Goal: Task Accomplishment & Management: Use online tool/utility

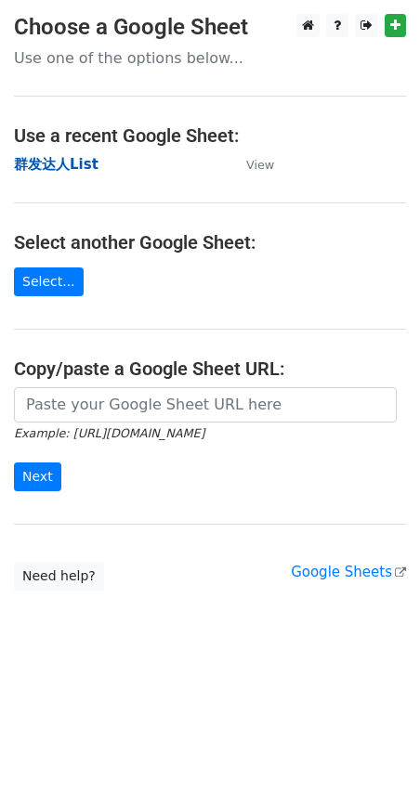
click at [55, 159] on strong "群发达人List" at bounding box center [56, 164] width 85 height 17
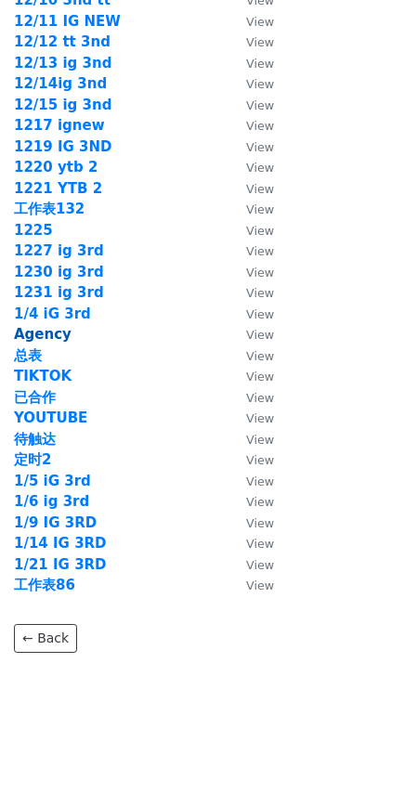
scroll to position [2549, 0]
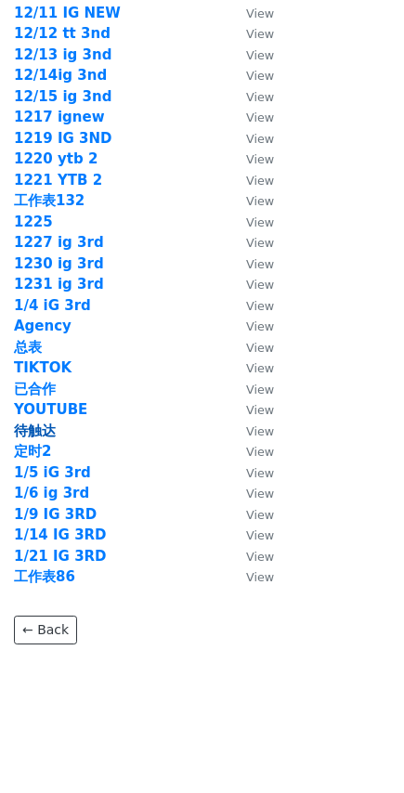
click at [41, 429] on strong "待触达" at bounding box center [35, 431] width 42 height 17
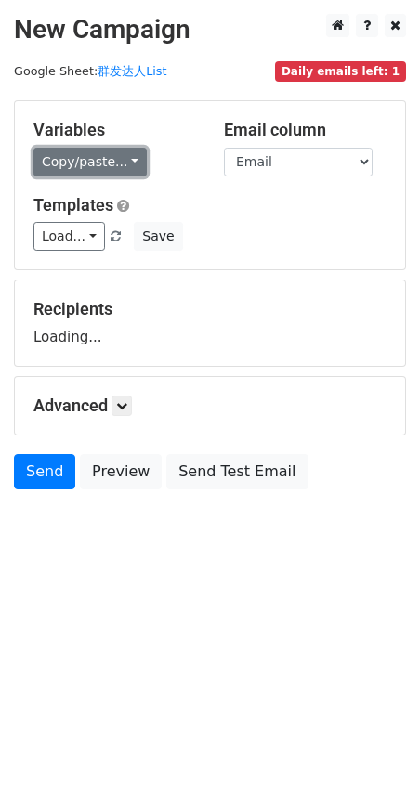
click at [72, 166] on link "Copy/paste..." at bounding box center [89, 162] width 113 height 29
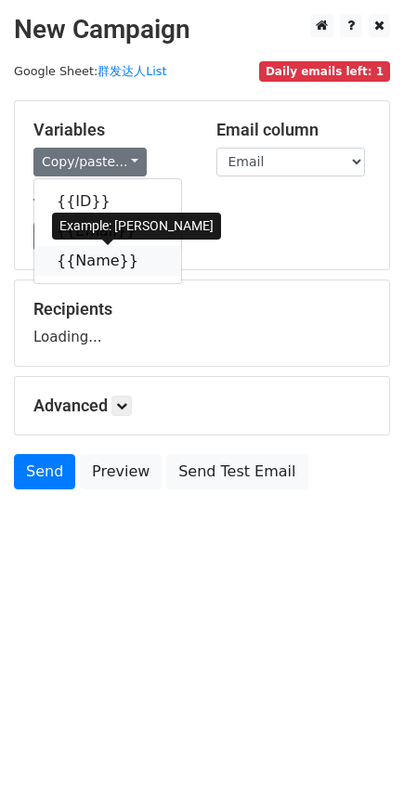
click at [92, 263] on link "{{Name}}" at bounding box center [107, 261] width 147 height 30
